Goal: Contribute content: Add original content to the website for others to see

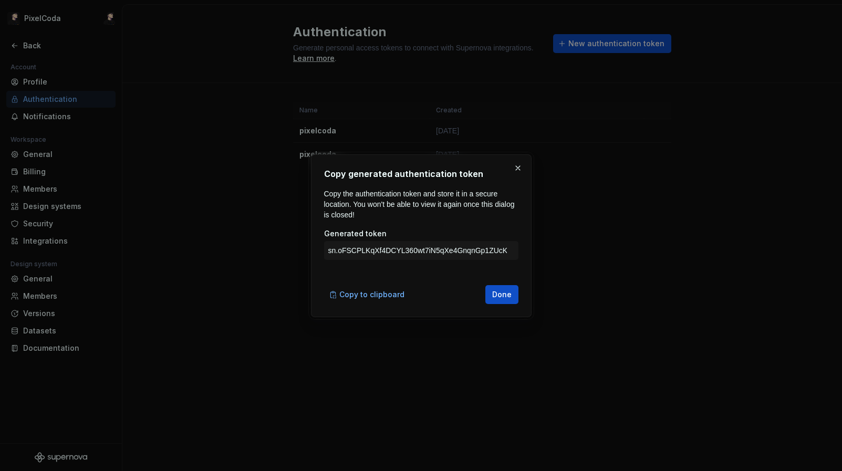
click at [518, 281] on div "Copy generated authentication token Copy the authentication token and store it …" at bounding box center [421, 235] width 221 height 163
click at [495, 300] on button "Done" at bounding box center [501, 294] width 33 height 19
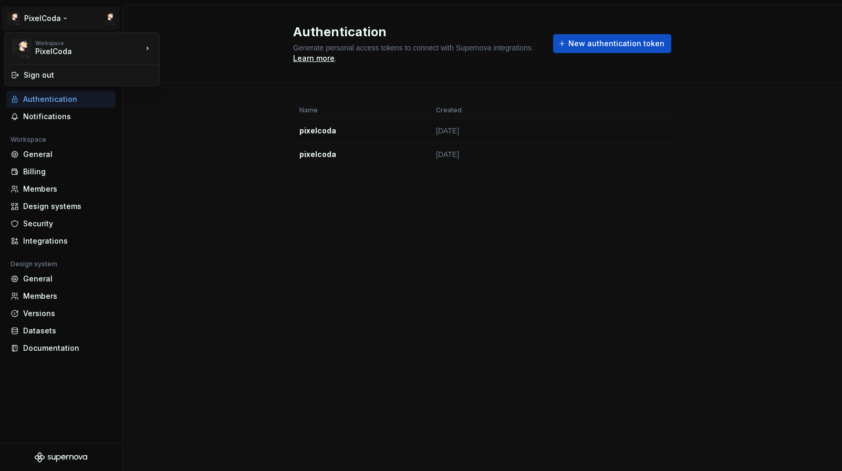
click at [10, 26] on html "PixelCoda Back Account Profile Authentication Notifications Workspace General B…" at bounding box center [421, 235] width 842 height 471
click at [246, 420] on html "PixelCoda Back Account Profile Authentication Notifications Workspace General B…" at bounding box center [421, 235] width 842 height 471
click at [49, 167] on div "Billing" at bounding box center [67, 172] width 88 height 11
click at [45, 153] on div "General" at bounding box center [67, 154] width 88 height 11
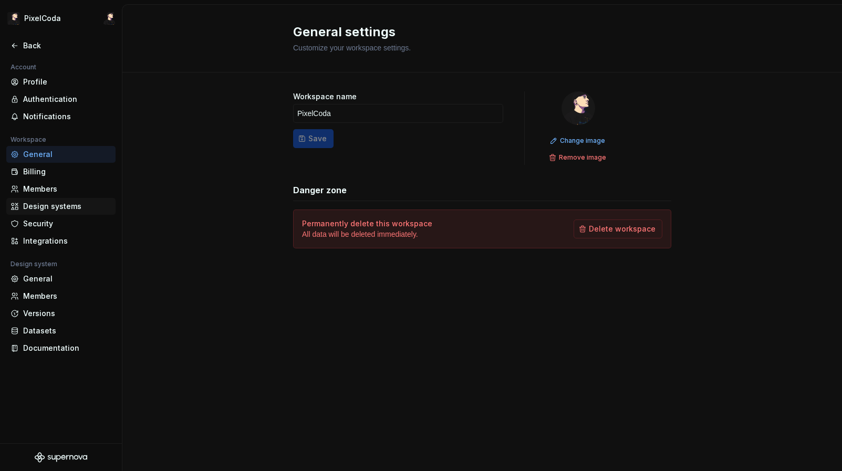
click at [57, 200] on div "Design systems" at bounding box center [60, 206] width 109 height 17
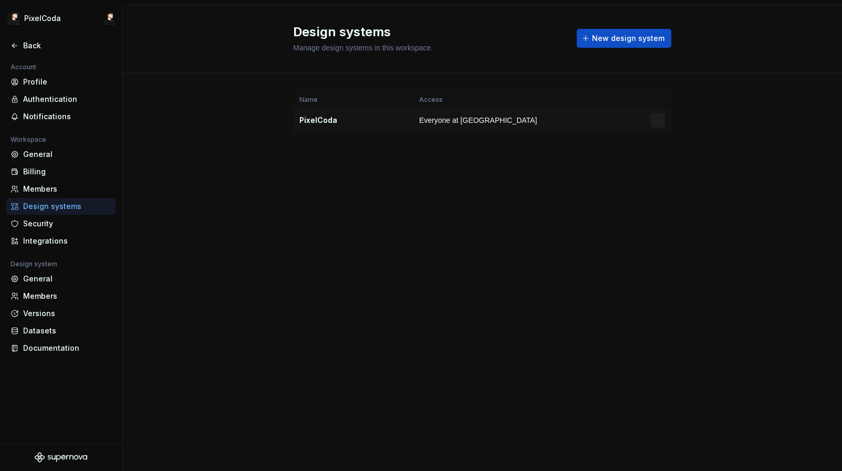
click at [486, 115] on td "Everyone at [GEOGRAPHIC_DATA]" at bounding box center [491, 121] width 157 height 24
click at [620, 45] on button "New design system" at bounding box center [624, 38] width 95 height 19
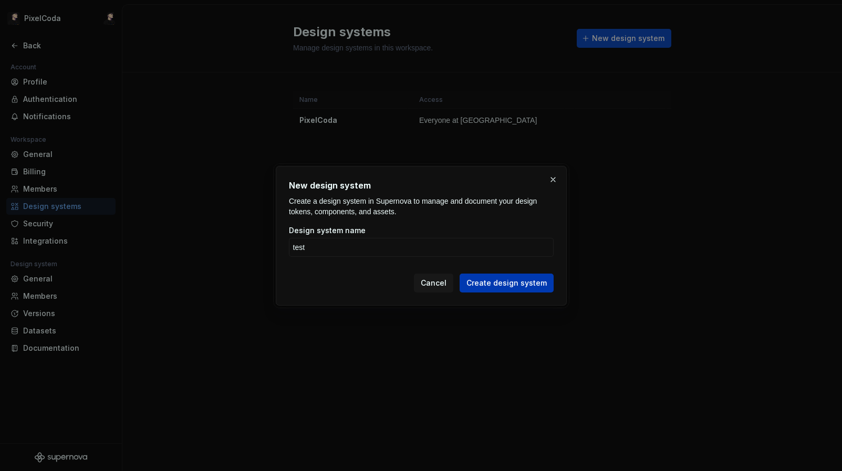
type input "test"
click at [543, 279] on span "Create design system" at bounding box center [506, 283] width 80 height 11
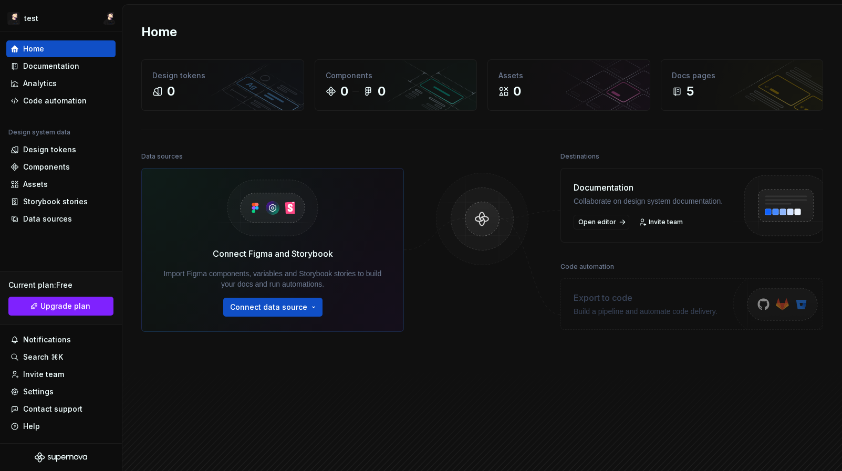
click at [631, 329] on div "Export to code Build a pipeline and automate code delivery." at bounding box center [692, 303] width 263 height 51
click at [783, 214] on img at bounding box center [784, 217] width 111 height 86
click at [308, 310] on html "test Home Documentation Analytics Code automation Design system data Design tok…" at bounding box center [421, 235] width 842 height 471
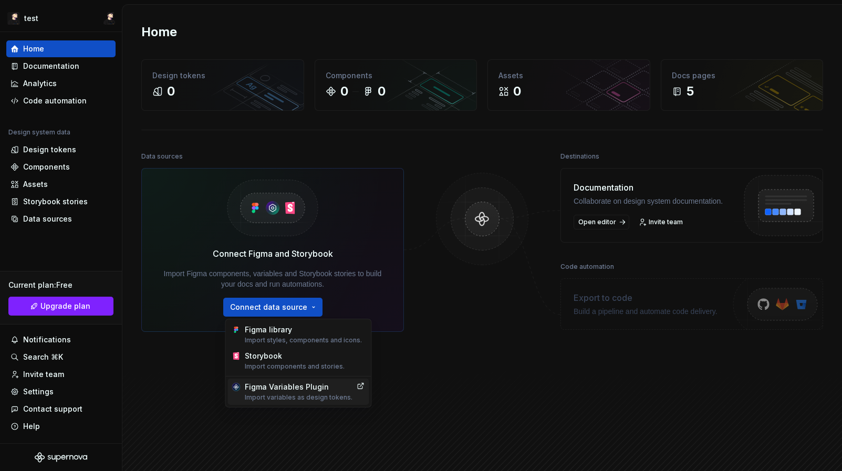
click at [319, 387] on div "Figma Variables Plugin Import variables as design tokens." at bounding box center [299, 392] width 108 height 20
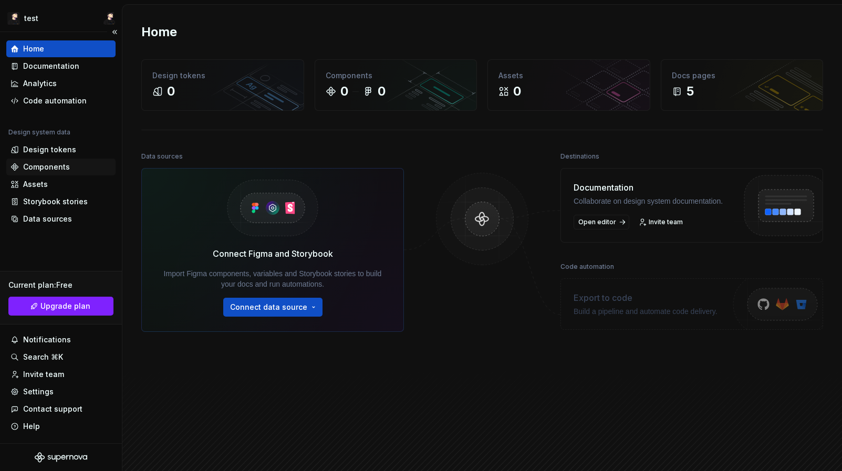
click at [43, 161] on div "Components" at bounding box center [60, 167] width 109 height 17
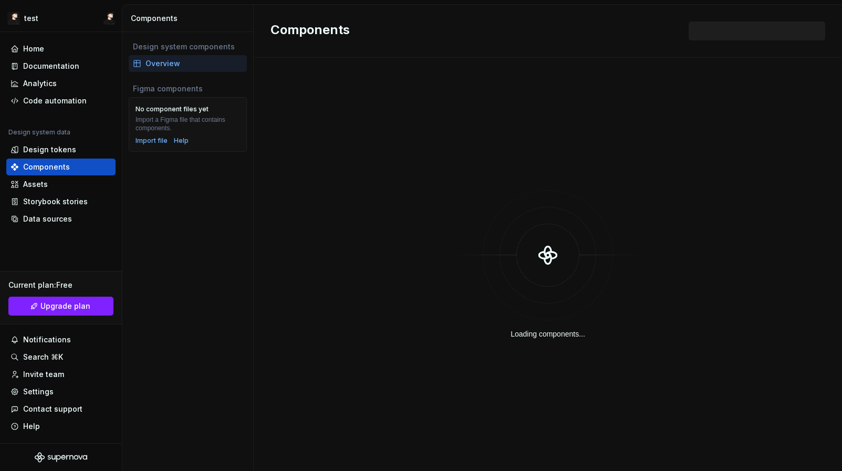
click at [140, 147] on div "No component files yet Import a Figma file that contains components. Import fil…" at bounding box center [188, 124] width 118 height 55
click at [142, 143] on div "Import file" at bounding box center [152, 141] width 32 height 8
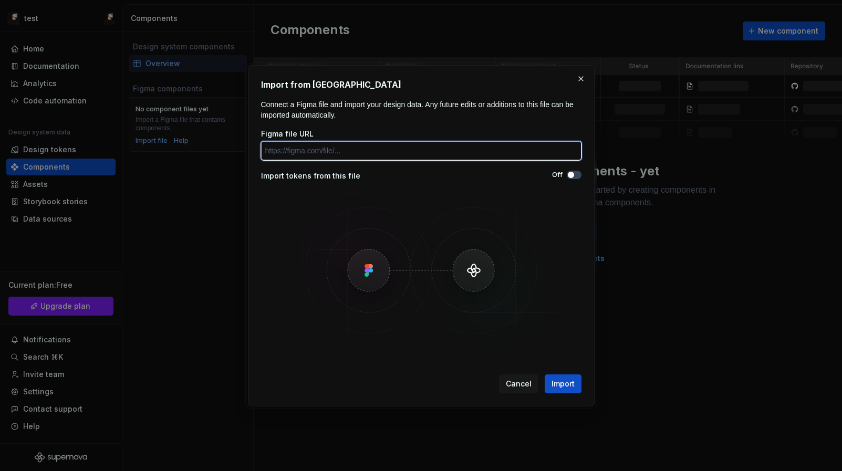
paste input "[URL][DOMAIN_NAME]"
type input "[URL][DOMAIN_NAME]"
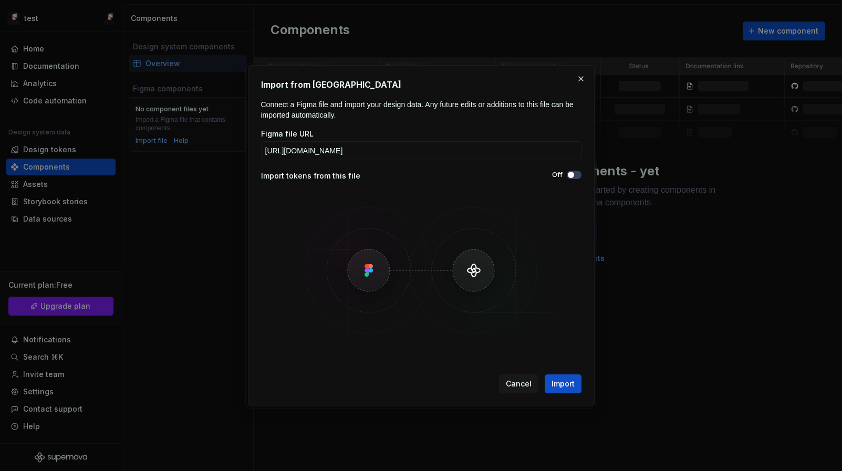
scroll to position [0, 0]
click at [577, 400] on div "Import from Figma Connect a Figma file and import your design data. Any future …" at bounding box center [421, 235] width 347 height 341
click at [565, 372] on div "Cancel Import" at bounding box center [421, 381] width 320 height 23
click at [565, 383] on span "Import" at bounding box center [563, 384] width 23 height 11
click at [580, 180] on div "Off" at bounding box center [501, 176] width 160 height 11
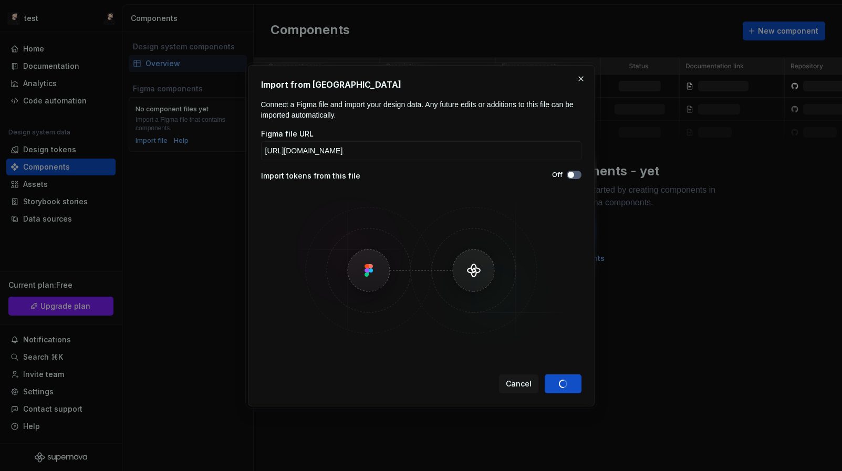
click at [575, 176] on button "Off" at bounding box center [574, 175] width 15 height 8
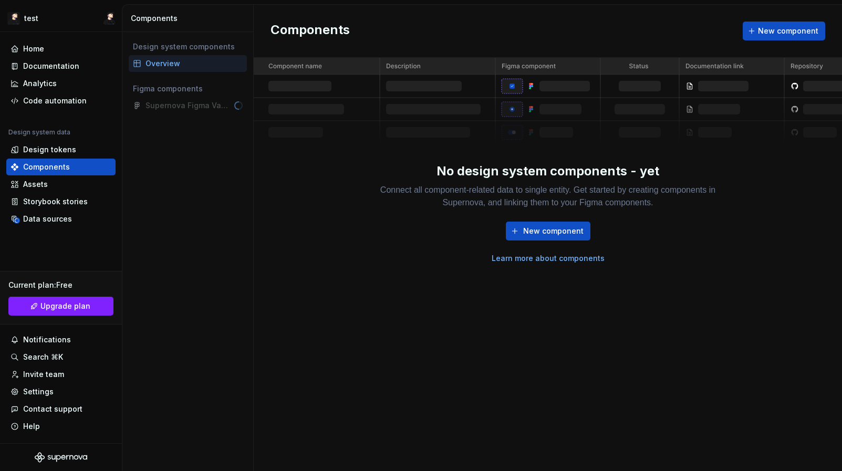
click at [525, 118] on img at bounding box center [548, 101] width 588 height 86
click at [555, 235] on span "New component" at bounding box center [553, 231] width 60 height 11
click at [552, 229] on span "New component" at bounding box center [553, 231] width 60 height 11
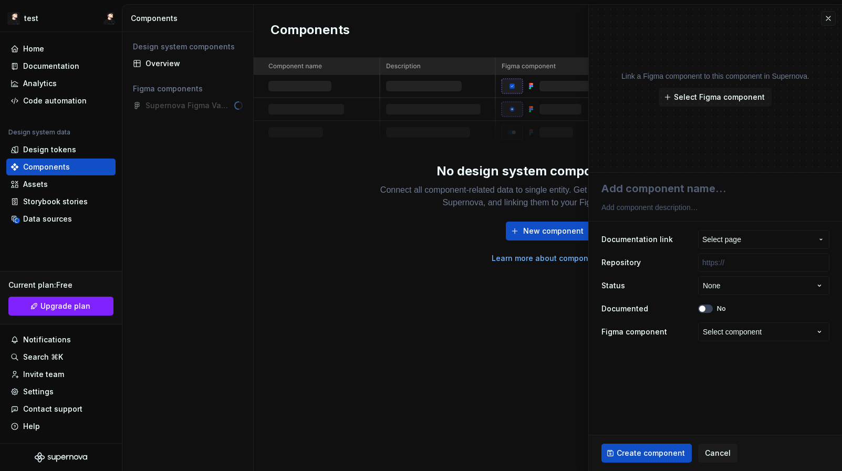
click at [210, 112] on div "Supernova Figma Variables Sync (Community)" at bounding box center [188, 105] width 118 height 17
click at [184, 138] on div "Ensure the components you want to import are published." at bounding box center [194, 141] width 92 height 17
click at [290, 123] on img at bounding box center [548, 101] width 588 height 86
click at [761, 97] on span "Select Figma component" at bounding box center [719, 97] width 91 height 11
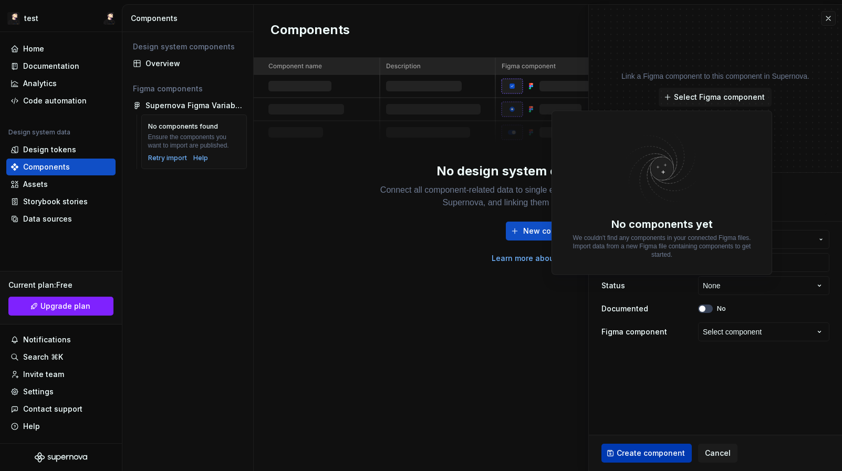
drag, startPoint x: 761, startPoint y: 97, endPoint x: 672, endPoint y: 459, distance: 372.7
click at [678, 439] on div "**********" at bounding box center [715, 238] width 253 height 466
type textarea "*"
click at [710, 447] on button "Cancel" at bounding box center [717, 453] width 39 height 19
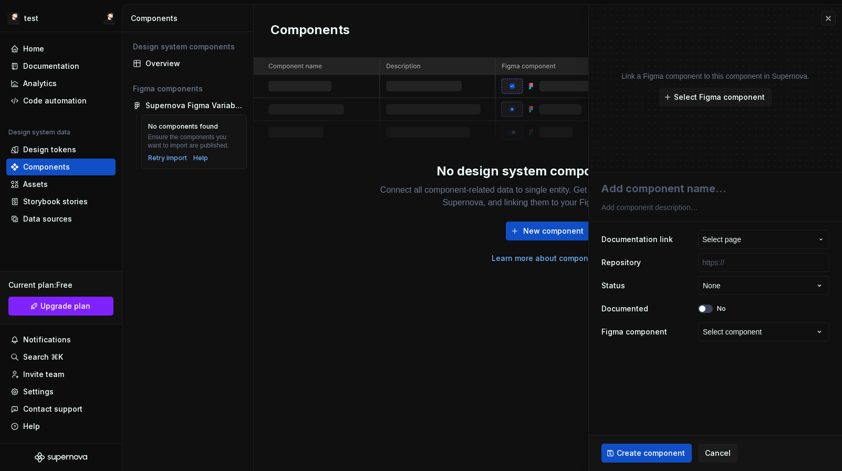
drag, startPoint x: 451, startPoint y: 295, endPoint x: 416, endPoint y: 267, distance: 44.9
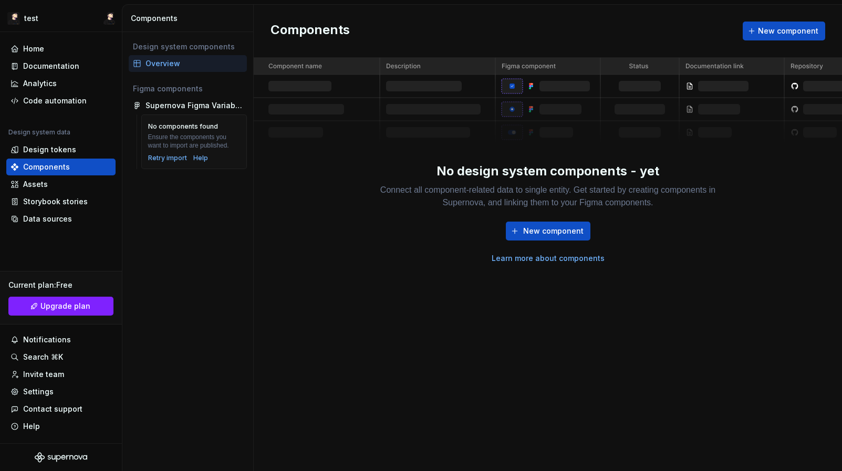
click at [448, 254] on div "New component Learn more about components" at bounding box center [548, 243] width 336 height 42
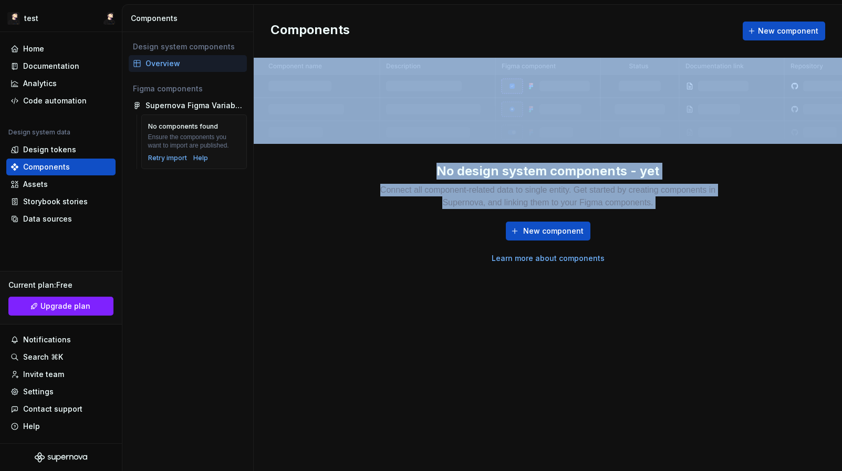
drag, startPoint x: 448, startPoint y: 254, endPoint x: 317, endPoint y: 121, distance: 186.5
click at [316, 121] on div "No design system components - yet Connect all component-related data to single …" at bounding box center [548, 161] width 588 height 206
click at [390, 397] on div "Components New component No design system components - yet Connect all componen…" at bounding box center [548, 238] width 588 height 466
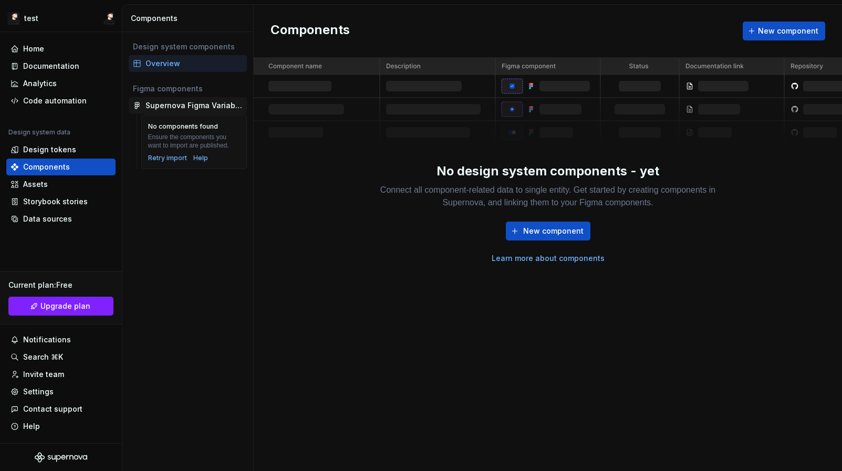
click at [195, 105] on div "Supernova Figma Variables Sync (Community)" at bounding box center [194, 105] width 97 height 11
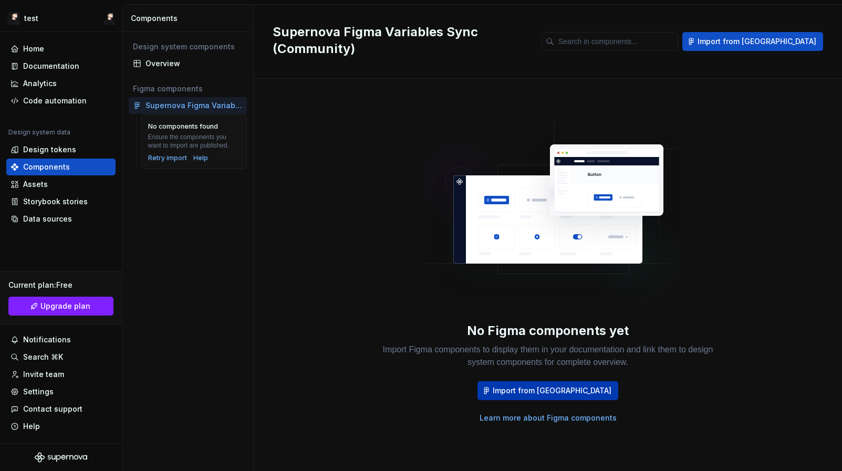
click at [546, 381] on button "Import from [GEOGRAPHIC_DATA]" at bounding box center [548, 390] width 141 height 19
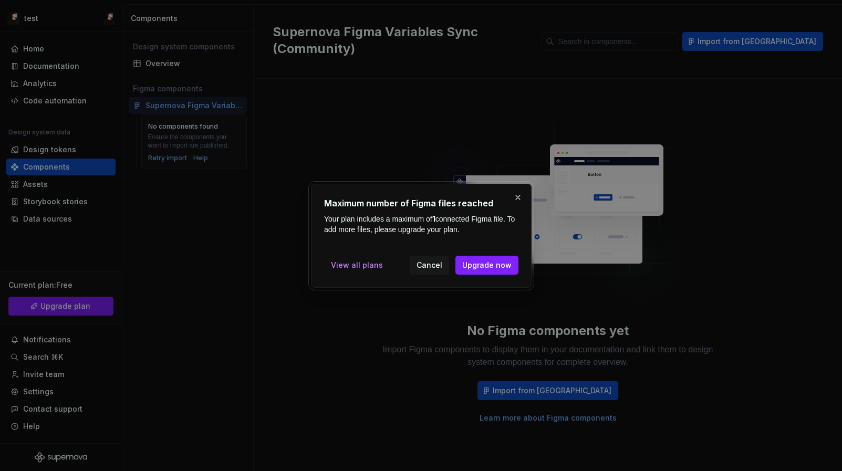
click at [428, 255] on div "View all plans Cancel Upgrade now" at bounding box center [421, 263] width 194 height 23
click at [426, 267] on span "Cancel" at bounding box center [430, 265] width 26 height 11
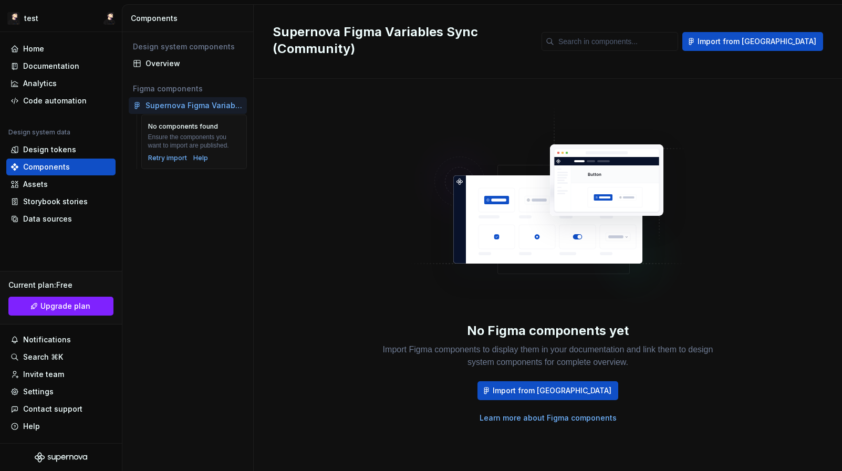
click at [144, 84] on div "Figma components" at bounding box center [188, 89] width 110 height 11
click at [180, 101] on div "Supernova Figma Variables Sync (Community)" at bounding box center [194, 105] width 97 height 11
click at [51, 181] on div "Assets" at bounding box center [61, 184] width 101 height 11
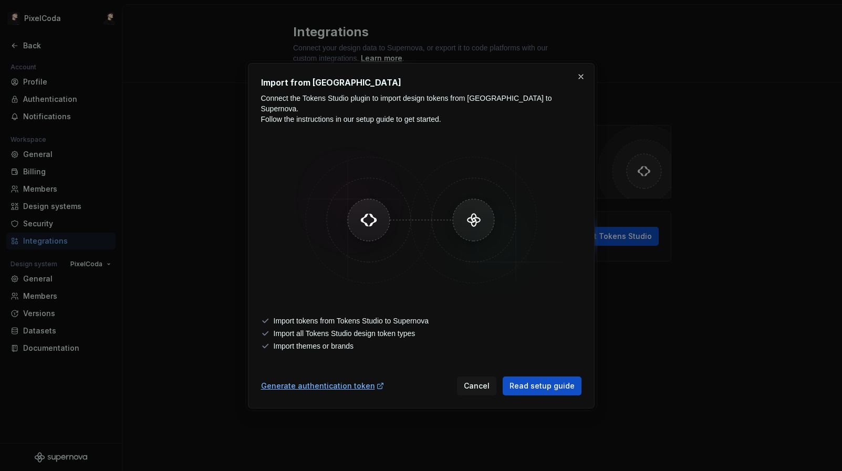
scroll to position [26, 0]
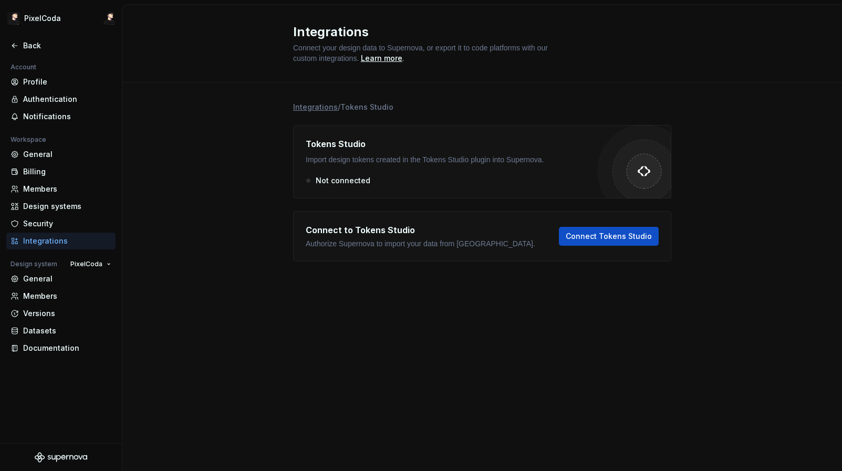
drag, startPoint x: 473, startPoint y: 439, endPoint x: 496, endPoint y: 360, distance: 82.5
